Goal: Navigation & Orientation: Go to known website

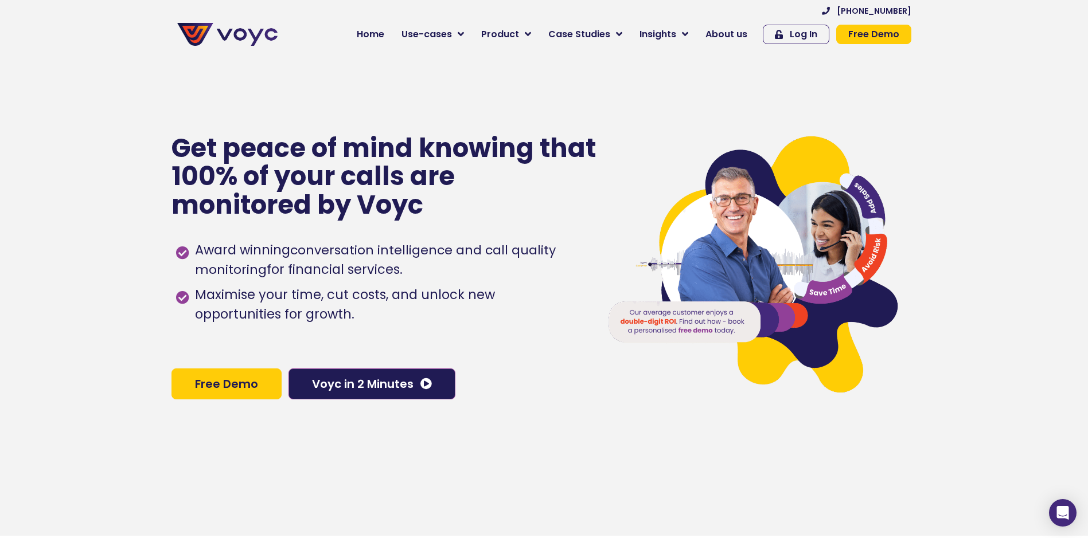
click at [817, 30] on span "Log In" at bounding box center [803, 34] width 28 height 9
